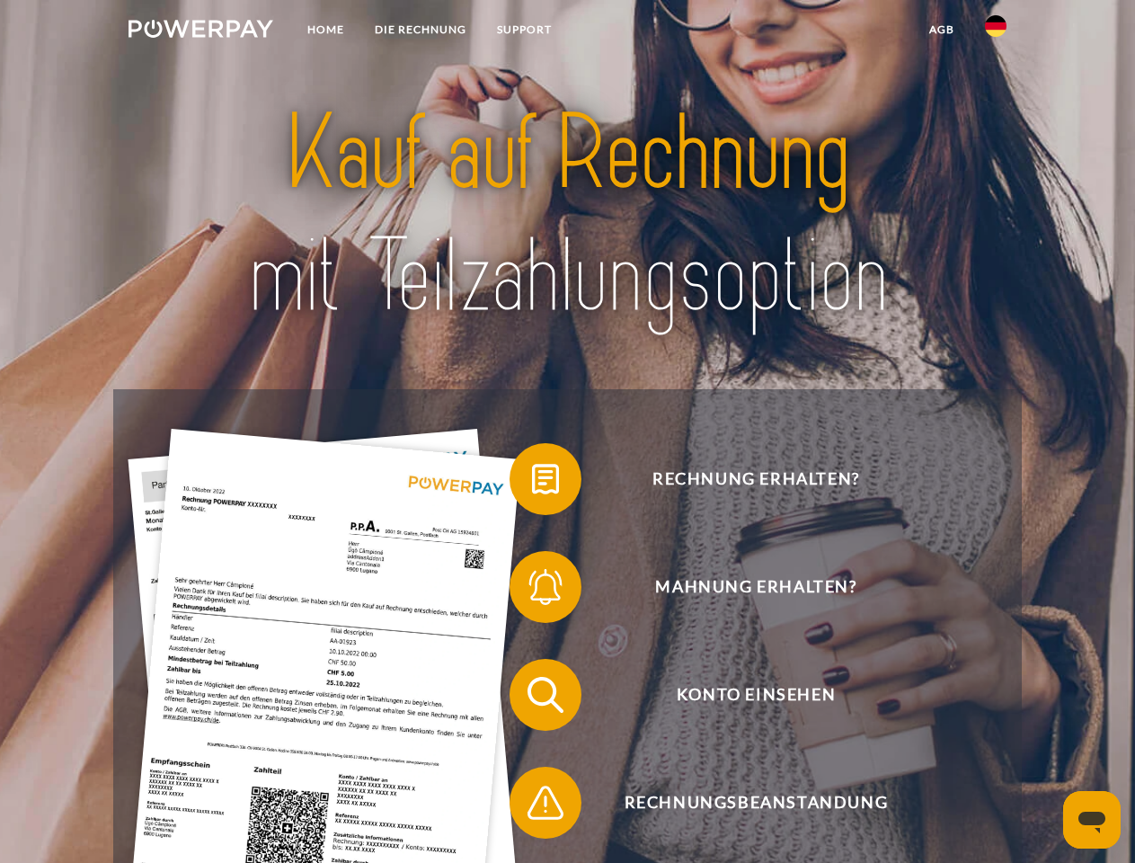
click at [200, 31] on img at bounding box center [200, 29] width 145 height 18
click at [996, 31] on img at bounding box center [996, 26] width 22 height 22
click at [941, 30] on link "agb" at bounding box center [942, 29] width 56 height 32
click at [532, 482] on span at bounding box center [519, 479] width 90 height 90
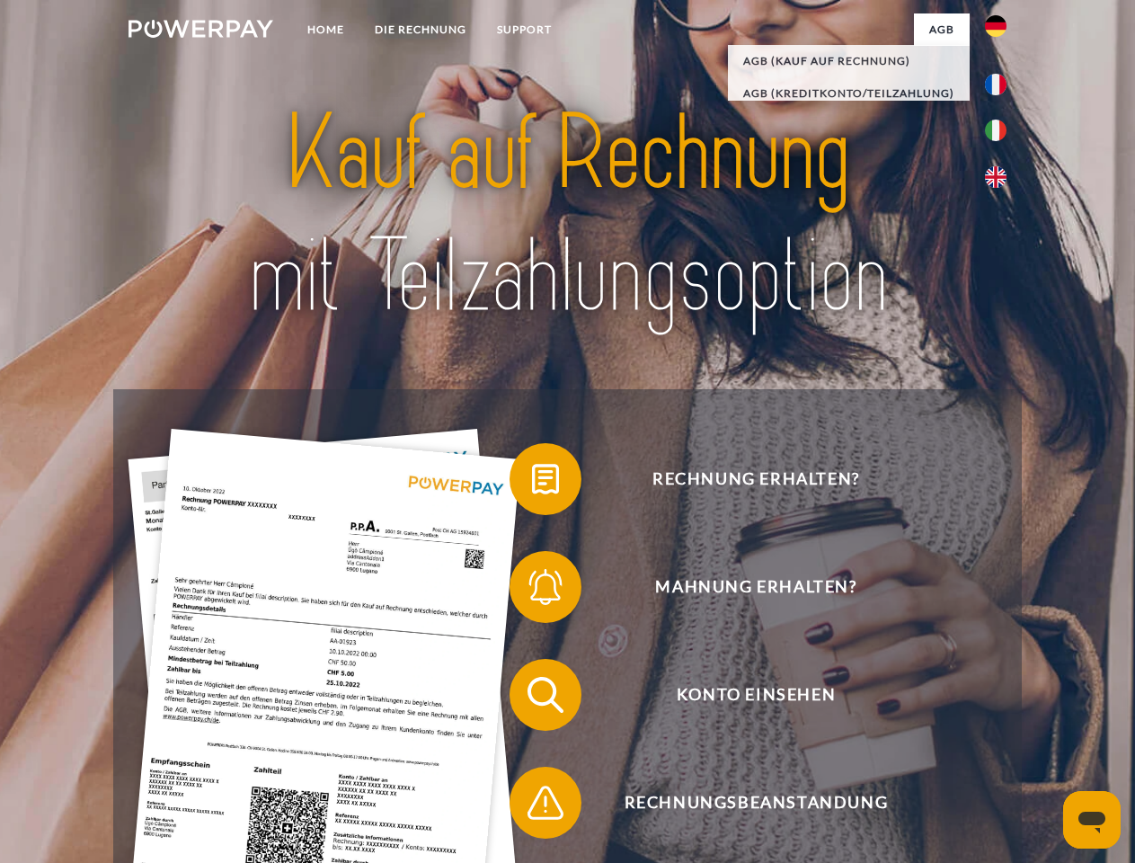
click at [532, 590] on span at bounding box center [519, 587] width 90 height 90
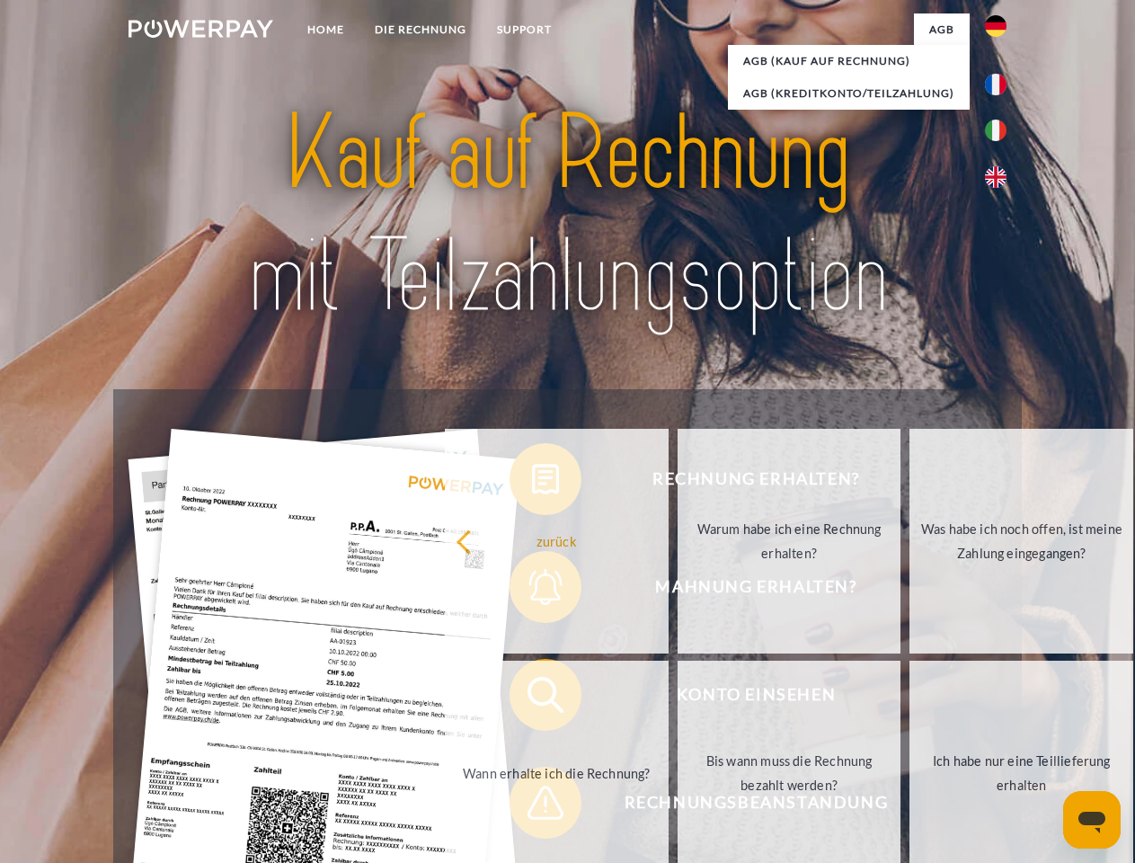
click at [677, 698] on link "Bis wann muss die Rechnung bezahlt werden?" at bounding box center [789, 772] width 224 height 225
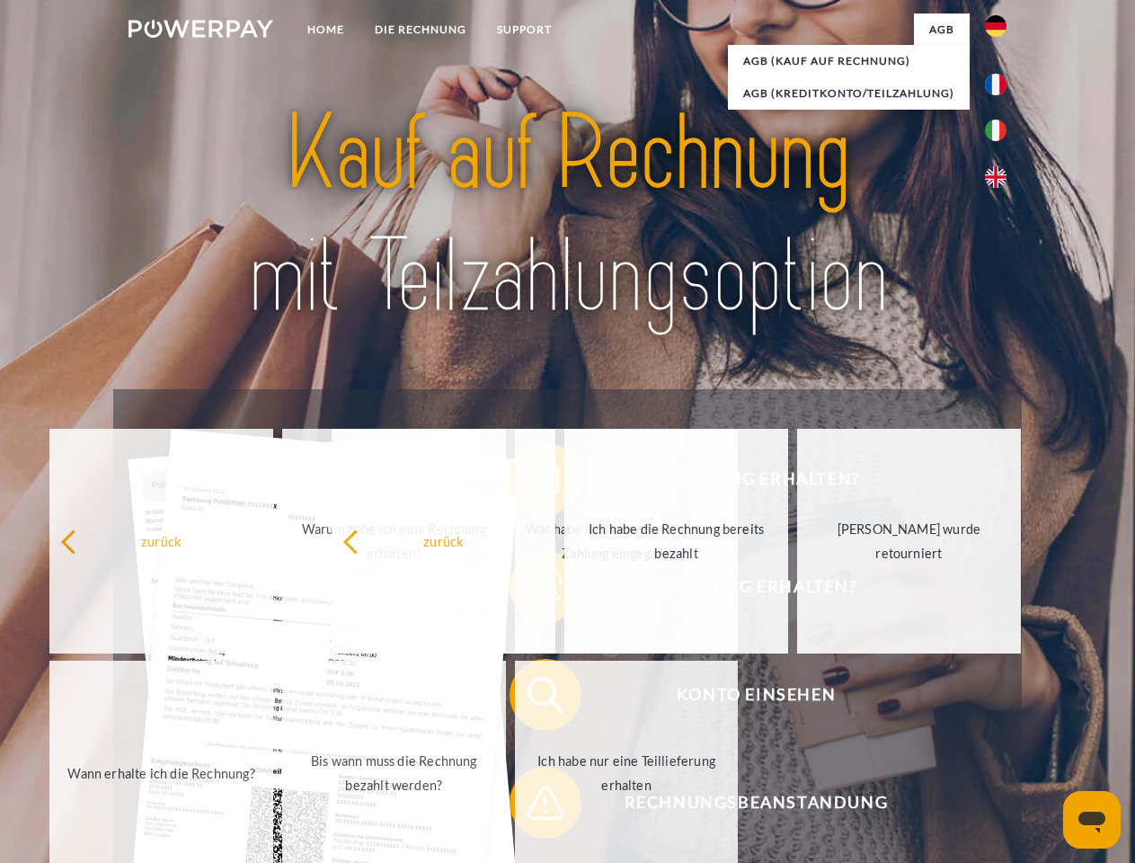
click at [532, 806] on span at bounding box center [519, 802] width 90 height 90
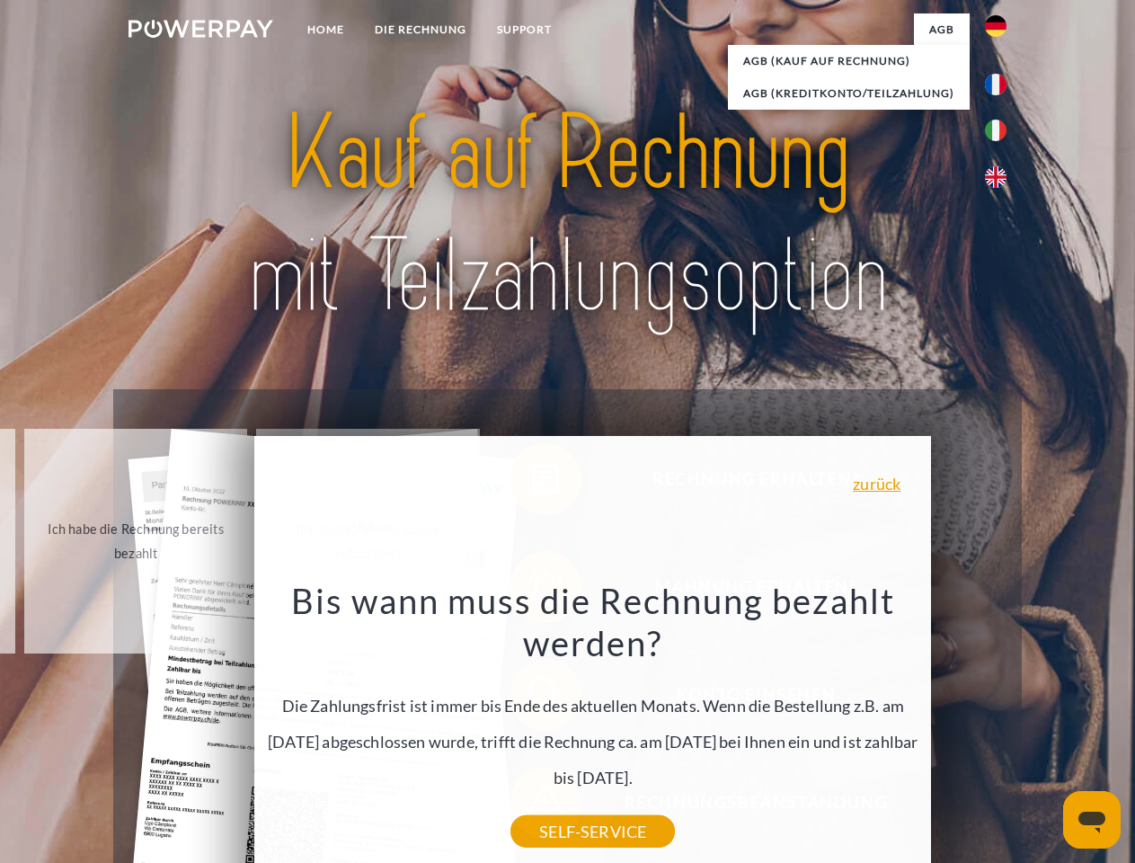
click at [1092, 819] on icon "Messaging-Fenster öffnen" at bounding box center [1091, 822] width 27 height 22
